Goal: Task Accomplishment & Management: Manage account settings

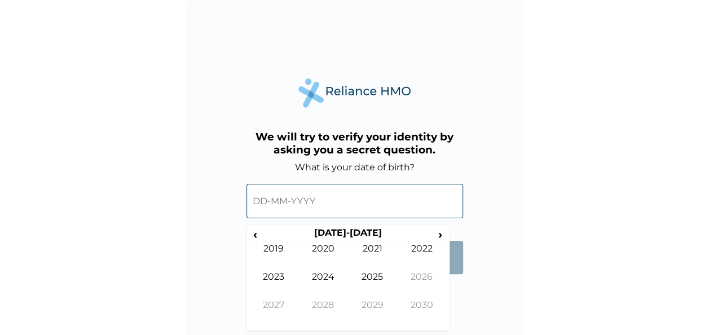
drag, startPoint x: 0, startPoint y: 0, endPoint x: 362, endPoint y: 189, distance: 408.5
click at [362, 189] on input "text" at bounding box center [355, 201] width 217 height 34
click at [263, 195] on input "text" at bounding box center [355, 201] width 217 height 34
click at [262, 205] on input "text" at bounding box center [355, 201] width 217 height 34
click at [256, 233] on span "‹" at bounding box center [255, 234] width 12 height 14
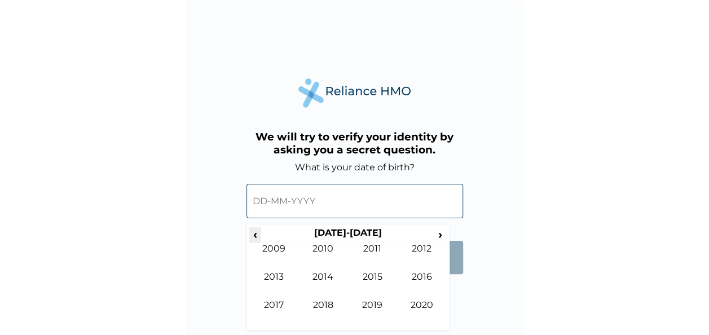
click at [256, 233] on span "‹" at bounding box center [255, 234] width 12 height 14
click at [436, 234] on span "›" at bounding box center [441, 234] width 12 height 14
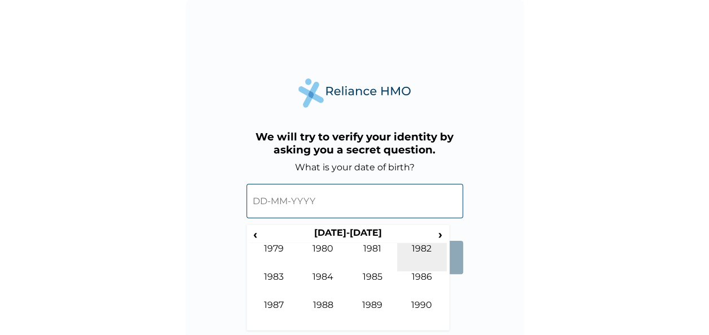
click at [424, 248] on td "1982" at bounding box center [422, 257] width 50 height 28
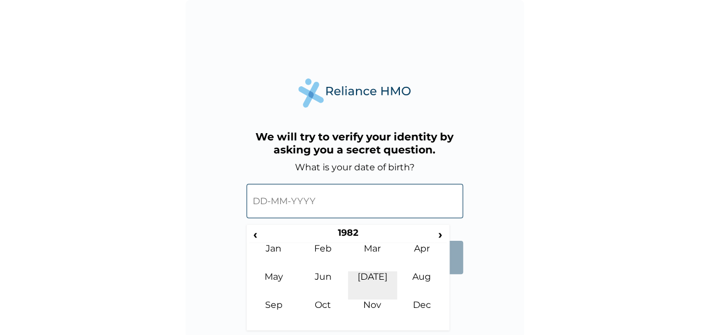
click at [372, 281] on td "[DATE]" at bounding box center [373, 285] width 50 height 28
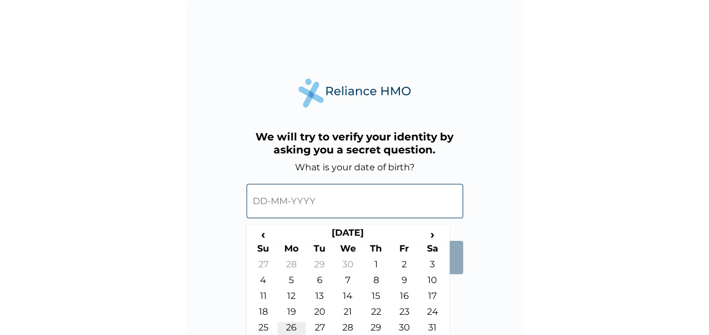
click at [293, 328] on td "26" at bounding box center [292, 330] width 28 height 16
type input "[DATE]"
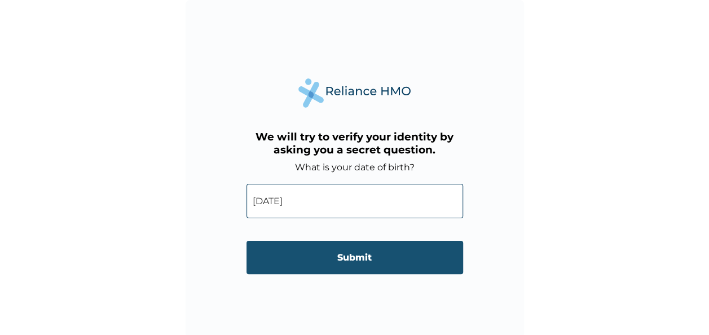
click at [367, 261] on input "Submit" at bounding box center [355, 257] width 217 height 33
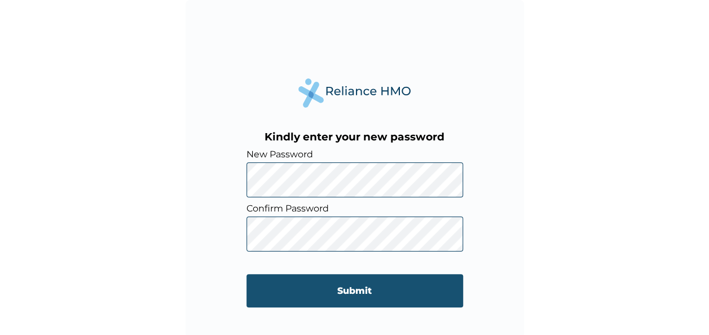
click at [351, 290] on input "Submit" at bounding box center [355, 290] width 217 height 33
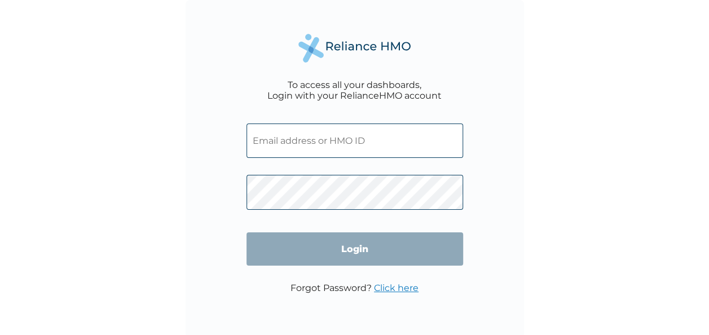
click at [371, 154] on input "text" at bounding box center [355, 141] width 217 height 34
click at [286, 143] on input "text" at bounding box center [355, 141] width 217 height 34
click at [318, 144] on input "text" at bounding box center [355, 141] width 217 height 34
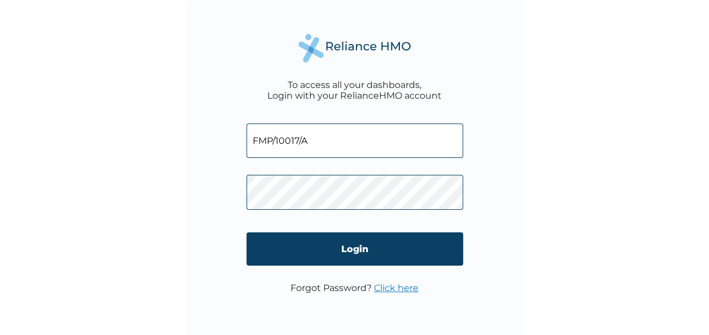
type input "FMP/10017/A"
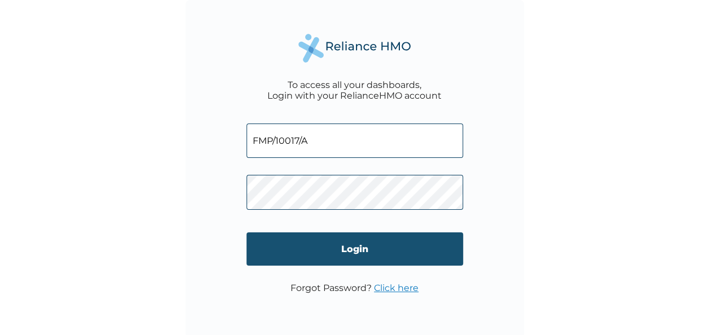
click at [365, 246] on input "Login" at bounding box center [355, 249] width 217 height 33
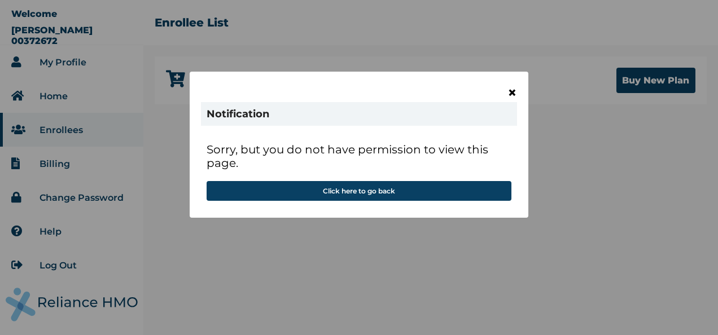
click at [510, 93] on span "×" at bounding box center [512, 92] width 10 height 19
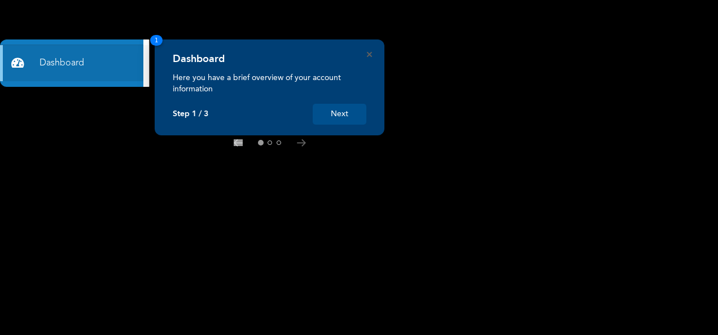
click at [333, 120] on button "Next" at bounding box center [340, 114] width 54 height 21
